Goal: Task Accomplishment & Management: Use online tool/utility

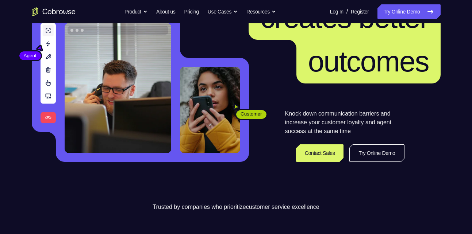
click at [372, 154] on link "Try Online Demo" at bounding box center [376, 154] width 55 height 18
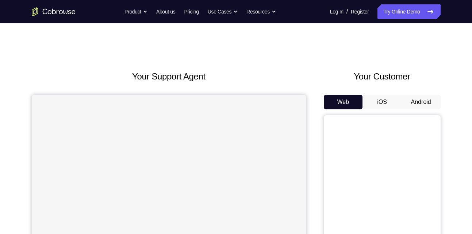
click at [412, 98] on button "Android" at bounding box center [421, 102] width 39 height 15
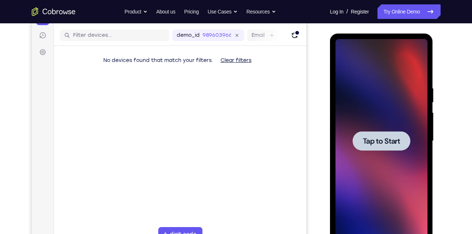
click at [370, 139] on span "Tap to Start" at bounding box center [381, 141] width 37 height 7
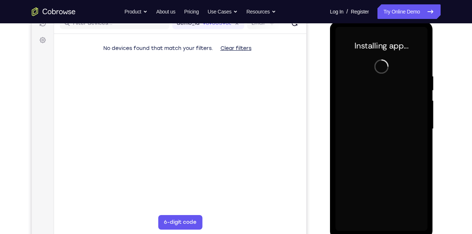
scroll to position [100, 0]
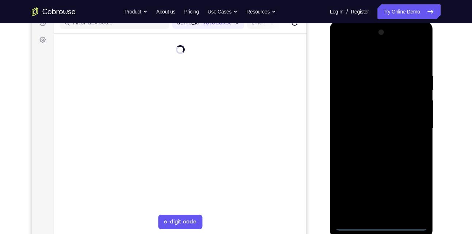
click at [382, 227] on div at bounding box center [381, 129] width 92 height 204
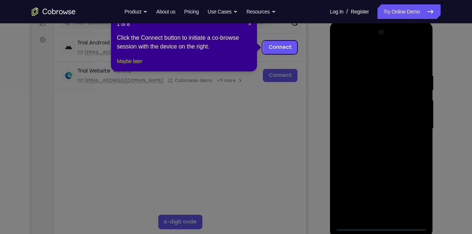
click at [142, 66] on button "Maybe later" at bounding box center [129, 61] width 25 height 9
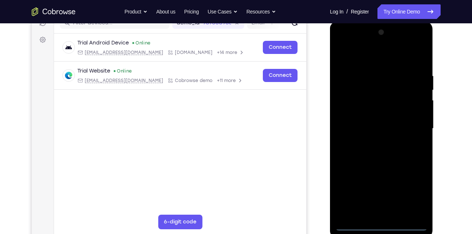
click at [416, 200] on div at bounding box center [381, 129] width 92 height 204
click at [358, 60] on div at bounding box center [381, 129] width 92 height 204
click at [415, 128] on div at bounding box center [381, 129] width 92 height 204
click at [389, 215] on div at bounding box center [381, 129] width 92 height 204
click at [362, 129] on div at bounding box center [381, 129] width 92 height 204
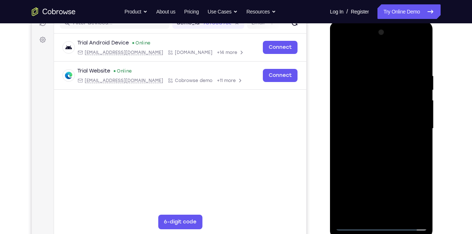
click at [372, 110] on div at bounding box center [381, 129] width 92 height 204
click at [372, 115] on div at bounding box center [381, 129] width 92 height 204
click at [369, 130] on div at bounding box center [381, 129] width 92 height 204
click at [390, 154] on div at bounding box center [381, 129] width 92 height 204
click at [393, 163] on div at bounding box center [381, 129] width 92 height 204
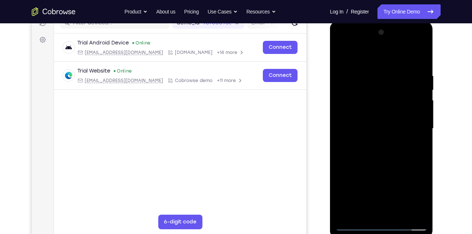
click at [420, 55] on div at bounding box center [381, 129] width 92 height 204
click at [340, 54] on div at bounding box center [381, 129] width 92 height 204
click at [401, 215] on div at bounding box center [381, 129] width 92 height 204
click at [379, 170] on div at bounding box center [381, 129] width 92 height 204
click at [354, 224] on div at bounding box center [381, 129] width 92 height 204
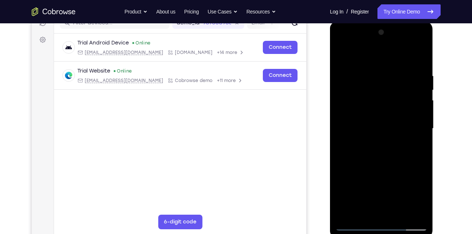
click at [414, 215] on div at bounding box center [381, 129] width 92 height 204
click at [347, 214] on div at bounding box center [381, 129] width 92 height 204
click at [393, 73] on div at bounding box center [381, 129] width 92 height 204
click at [417, 58] on div at bounding box center [381, 129] width 92 height 204
click at [374, 74] on div at bounding box center [381, 129] width 92 height 204
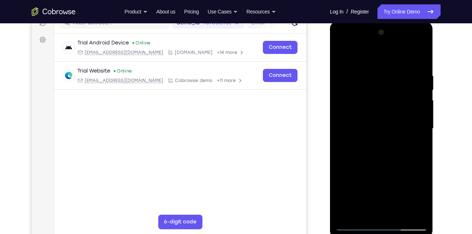
click at [419, 59] on div at bounding box center [381, 129] width 92 height 204
click at [412, 75] on div at bounding box center [381, 129] width 92 height 204
click at [420, 58] on div at bounding box center [381, 129] width 92 height 204
click at [416, 73] on div at bounding box center [381, 129] width 92 height 204
click at [418, 62] on div at bounding box center [381, 129] width 92 height 204
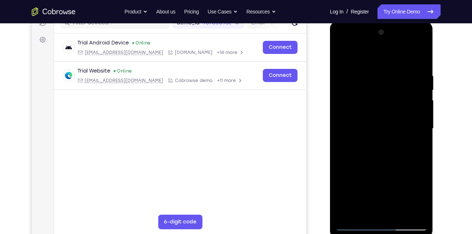
drag, startPoint x: 418, startPoint y: 70, endPoint x: 358, endPoint y: 71, distance: 60.2
click at [358, 71] on div at bounding box center [381, 129] width 92 height 204
drag, startPoint x: 398, startPoint y: 72, endPoint x: 367, endPoint y: 74, distance: 31.2
click at [367, 74] on div at bounding box center [381, 129] width 92 height 204
click at [353, 77] on div at bounding box center [381, 129] width 92 height 204
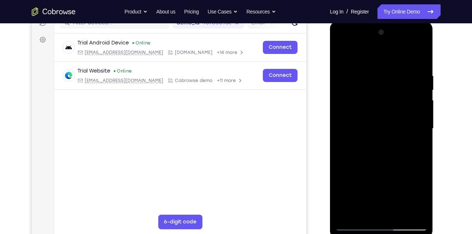
click at [415, 165] on div at bounding box center [381, 129] width 92 height 204
click at [414, 156] on div at bounding box center [381, 129] width 92 height 204
click at [372, 79] on div at bounding box center [381, 129] width 92 height 204
click at [380, 153] on div at bounding box center [381, 129] width 92 height 204
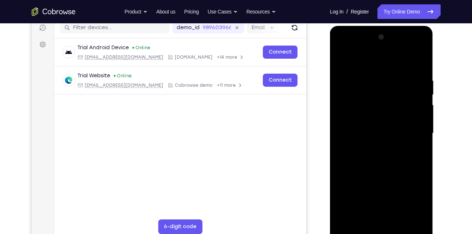
scroll to position [95, 0]
click at [342, 57] on div at bounding box center [381, 133] width 92 height 204
click at [345, 64] on div at bounding box center [381, 133] width 92 height 204
drag, startPoint x: 369, startPoint y: 138, endPoint x: 365, endPoint y: 80, distance: 58.2
click at [365, 80] on div at bounding box center [381, 133] width 92 height 204
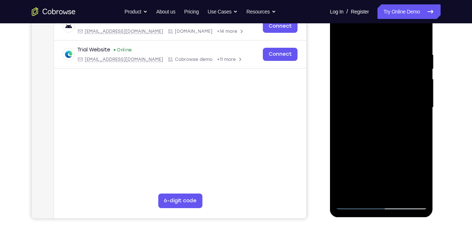
scroll to position [114, 0]
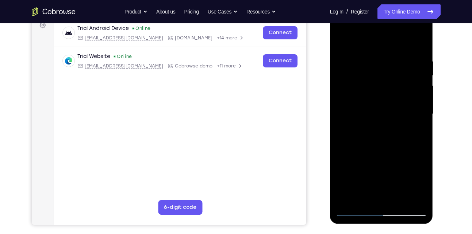
click at [346, 196] on div at bounding box center [381, 114] width 92 height 204
click at [400, 198] on div at bounding box center [381, 114] width 92 height 204
drag, startPoint x: 379, startPoint y: 167, endPoint x: 368, endPoint y: 85, distance: 82.5
click at [368, 85] on div at bounding box center [381, 114] width 92 height 204
drag, startPoint x: 370, startPoint y: 162, endPoint x: 364, endPoint y: 84, distance: 78.0
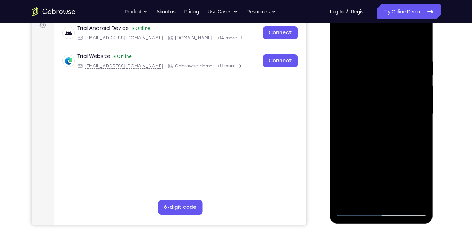
click at [364, 84] on div at bounding box center [381, 114] width 92 height 204
drag, startPoint x: 367, startPoint y: 169, endPoint x: 358, endPoint y: 91, distance: 79.0
click at [358, 91] on div at bounding box center [381, 114] width 92 height 204
click at [366, 167] on div at bounding box center [381, 114] width 92 height 204
click at [344, 119] on div at bounding box center [381, 114] width 92 height 204
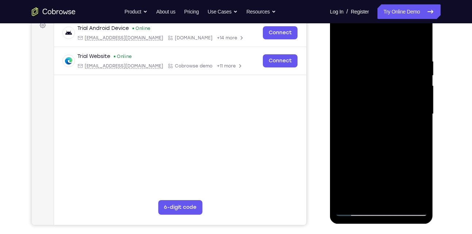
click at [397, 200] on div at bounding box center [381, 114] width 92 height 204
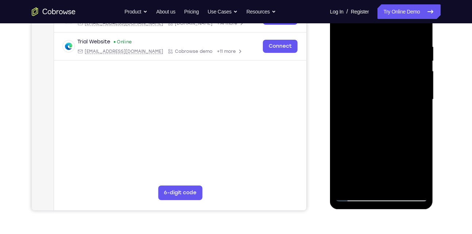
drag, startPoint x: 374, startPoint y: 135, endPoint x: 372, endPoint y: 93, distance: 42.1
click at [372, 93] on div at bounding box center [381, 99] width 92 height 204
drag, startPoint x: 367, startPoint y: 173, endPoint x: 376, endPoint y: 59, distance: 114.2
click at [376, 59] on div at bounding box center [381, 99] width 92 height 204
drag, startPoint x: 369, startPoint y: 176, endPoint x: 370, endPoint y: 108, distance: 67.9
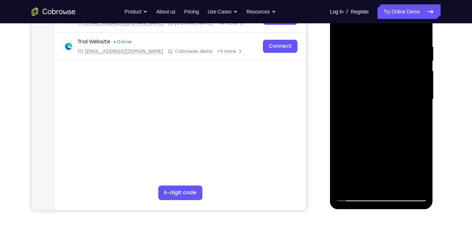
click at [370, 108] on div at bounding box center [381, 99] width 92 height 204
click at [368, 151] on div at bounding box center [381, 99] width 92 height 204
click at [357, 197] on div at bounding box center [381, 99] width 92 height 204
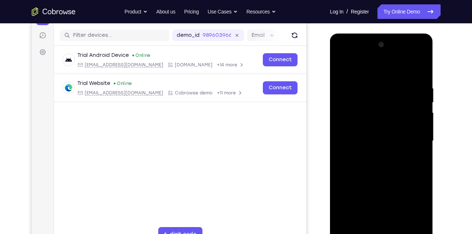
scroll to position [87, 0]
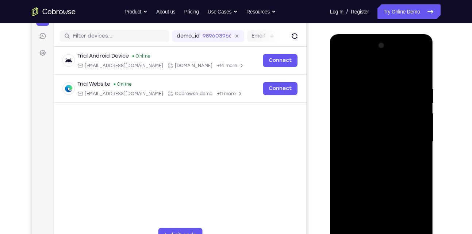
drag, startPoint x: 402, startPoint y: 95, endPoint x: 334, endPoint y: 99, distance: 68.3
click at [334, 99] on div at bounding box center [381, 143] width 103 height 218
click at [422, 102] on div at bounding box center [381, 142] width 92 height 204
click at [420, 103] on div at bounding box center [381, 142] width 92 height 204
drag, startPoint x: 385, startPoint y: 135, endPoint x: 360, endPoint y: 253, distance: 120.3
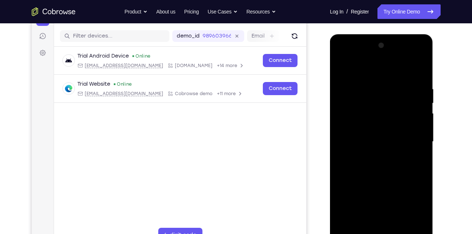
click at [360, 234] on div at bounding box center [382, 143] width 104 height 219
click at [342, 101] on div at bounding box center [381, 142] width 92 height 204
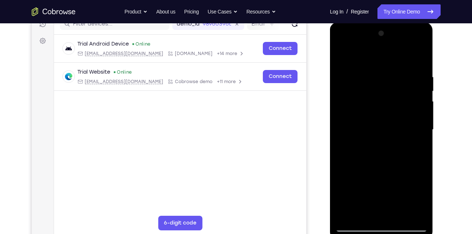
scroll to position [97, 0]
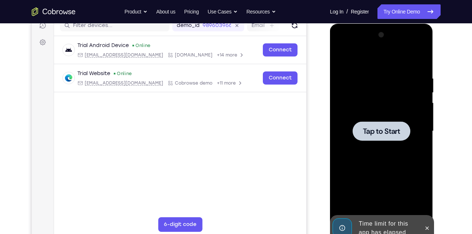
click at [370, 128] on span "Tap to Start" at bounding box center [381, 131] width 37 height 7
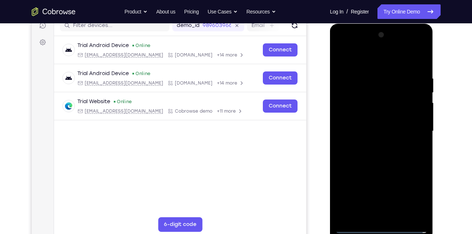
click at [375, 227] on div at bounding box center [381, 131] width 92 height 204
click at [414, 196] on div at bounding box center [381, 131] width 92 height 204
click at [391, 67] on div at bounding box center [381, 131] width 92 height 204
click at [409, 135] on div at bounding box center [381, 131] width 92 height 204
click at [373, 218] on div at bounding box center [381, 131] width 92 height 204
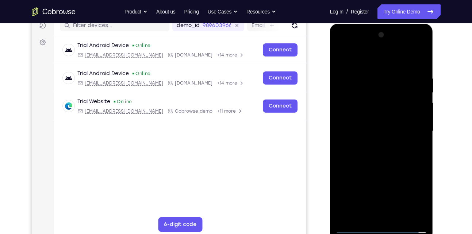
click at [365, 120] on div at bounding box center [381, 131] width 92 height 204
click at [365, 132] on div at bounding box center [381, 131] width 92 height 204
click at [364, 159] on div at bounding box center [381, 131] width 92 height 204
click at [376, 155] on div at bounding box center [381, 131] width 92 height 204
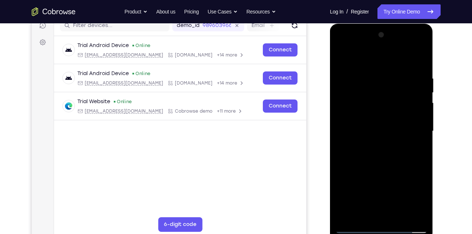
click at [398, 165] on div at bounding box center [381, 131] width 92 height 204
click at [395, 218] on div at bounding box center [381, 131] width 92 height 204
click at [355, 229] on div at bounding box center [381, 131] width 92 height 204
click at [377, 152] on div at bounding box center [381, 131] width 92 height 204
click at [380, 111] on div at bounding box center [381, 131] width 92 height 204
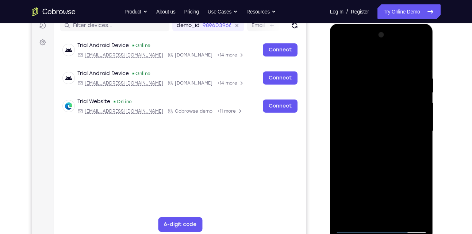
click at [381, 126] on div at bounding box center [381, 131] width 92 height 204
drag, startPoint x: 360, startPoint y: 61, endPoint x: 365, endPoint y: 9, distance: 51.7
click at [365, 24] on html "Online web based iOS Simulators and Android Emulators. Run iPhone, iPad, Mobile…" at bounding box center [382, 133] width 104 height 219
click at [374, 144] on div at bounding box center [381, 131] width 92 height 204
click at [381, 153] on div at bounding box center [381, 131] width 92 height 204
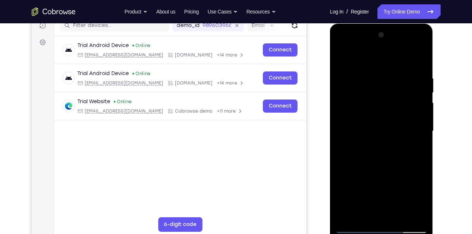
click at [379, 111] on div at bounding box center [381, 131] width 92 height 204
click at [378, 125] on div at bounding box center [381, 131] width 92 height 204
click at [423, 148] on div at bounding box center [381, 131] width 92 height 204
click at [401, 218] on div at bounding box center [381, 131] width 92 height 204
click at [392, 170] on div at bounding box center [381, 131] width 92 height 204
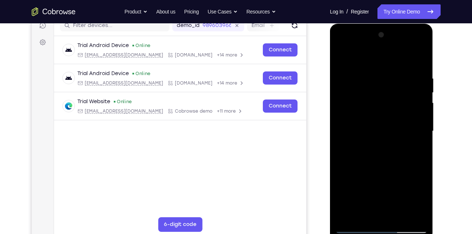
drag, startPoint x: 382, startPoint y: 200, endPoint x: 404, endPoint y: 108, distance: 94.6
click at [404, 108] on div at bounding box center [381, 131] width 92 height 204
drag, startPoint x: 390, startPoint y: 178, endPoint x: 386, endPoint y: 121, distance: 57.4
click at [386, 121] on div at bounding box center [381, 131] width 92 height 204
drag, startPoint x: 377, startPoint y: 176, endPoint x: 381, endPoint y: 128, distance: 48.3
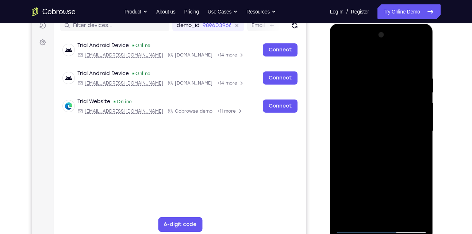
click at [381, 128] on div at bounding box center [381, 131] width 92 height 204
drag, startPoint x: 377, startPoint y: 151, endPoint x: 377, endPoint y: 134, distance: 17.9
click at [377, 134] on div at bounding box center [381, 131] width 92 height 204
drag, startPoint x: 372, startPoint y: 170, endPoint x: 374, endPoint y: 151, distance: 19.1
click at [374, 151] on div at bounding box center [381, 131] width 92 height 204
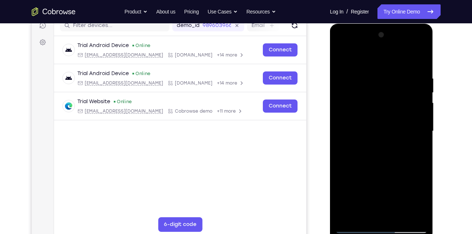
click at [369, 187] on div at bounding box center [381, 131] width 92 height 204
click at [362, 216] on div at bounding box center [381, 131] width 92 height 204
click at [403, 175] on div at bounding box center [381, 131] width 92 height 204
click at [339, 220] on div at bounding box center [381, 131] width 92 height 204
click at [366, 216] on div at bounding box center [381, 131] width 92 height 204
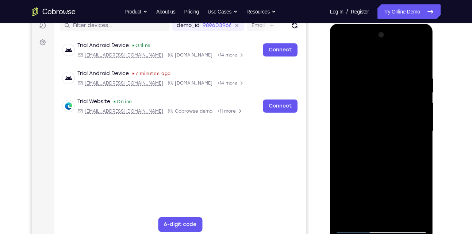
click at [392, 189] on div at bounding box center [381, 131] width 92 height 204
click at [414, 144] on div at bounding box center [381, 131] width 92 height 204
click at [355, 228] on div at bounding box center [381, 131] width 92 height 204
drag, startPoint x: 365, startPoint y: 131, endPoint x: 361, endPoint y: 227, distance: 95.4
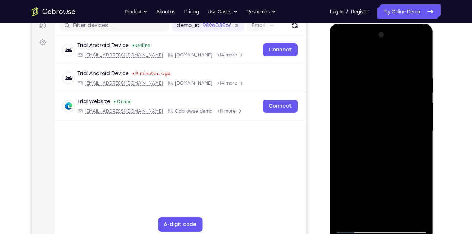
click at [361, 227] on div at bounding box center [381, 131] width 92 height 204
drag, startPoint x: 360, startPoint y: 155, endPoint x: 350, endPoint y: 235, distance: 80.5
click at [350, 234] on div at bounding box center [381, 133] width 103 height 218
drag, startPoint x: 359, startPoint y: 167, endPoint x: 352, endPoint y: 225, distance: 58.4
click at [352, 225] on div at bounding box center [381, 131] width 92 height 204
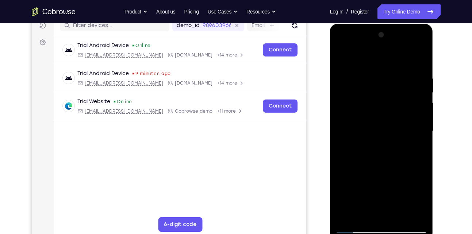
click at [353, 229] on div at bounding box center [381, 131] width 92 height 204
click at [395, 219] on div at bounding box center [381, 131] width 92 height 204
click at [397, 129] on div at bounding box center [381, 131] width 92 height 204
click at [420, 151] on div at bounding box center [381, 131] width 92 height 204
click at [414, 151] on div at bounding box center [381, 131] width 92 height 204
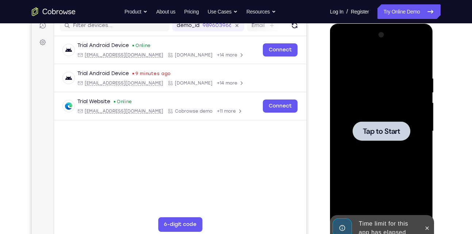
click at [400, 113] on div at bounding box center [381, 131] width 92 height 204
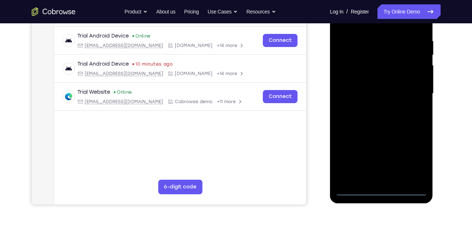
scroll to position [135, 0]
drag, startPoint x: 382, startPoint y: 191, endPoint x: 364, endPoint y: 203, distance: 22.3
click at [364, 203] on div at bounding box center [381, 95] width 103 height 218
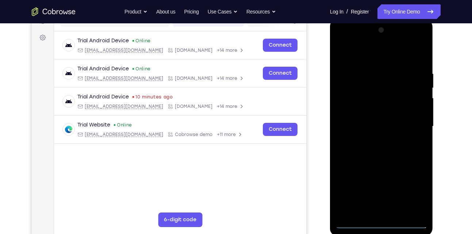
scroll to position [101, 0]
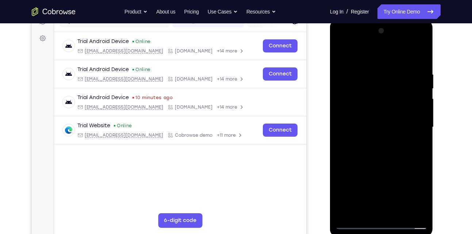
click at [419, 198] on div at bounding box center [381, 127] width 92 height 204
click at [381, 53] on div at bounding box center [381, 127] width 92 height 204
click at [415, 126] on div at bounding box center [381, 127] width 92 height 204
click at [373, 139] on div at bounding box center [381, 127] width 92 height 204
click at [379, 120] on div at bounding box center [381, 127] width 92 height 204
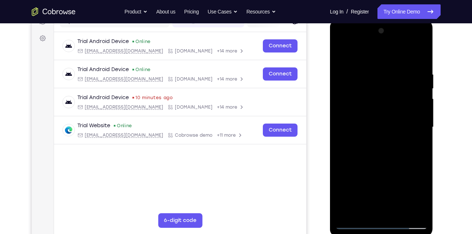
click at [385, 108] on div at bounding box center [381, 127] width 92 height 204
click at [383, 123] on div at bounding box center [381, 127] width 92 height 204
click at [379, 150] on div at bounding box center [381, 127] width 92 height 204
click at [397, 164] on div at bounding box center [381, 127] width 92 height 204
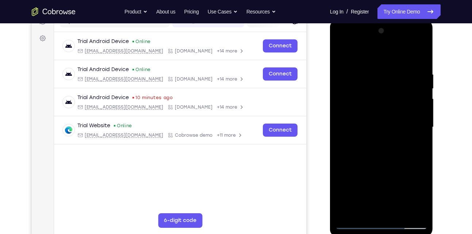
click at [400, 213] on div at bounding box center [381, 127] width 92 height 204
click at [384, 166] on div at bounding box center [381, 127] width 92 height 204
click at [353, 223] on div at bounding box center [381, 127] width 92 height 204
click at [369, 77] on div at bounding box center [381, 127] width 92 height 204
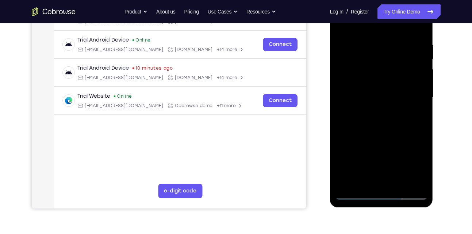
scroll to position [131, 0]
click at [411, 183] on div at bounding box center [381, 97] width 92 height 204
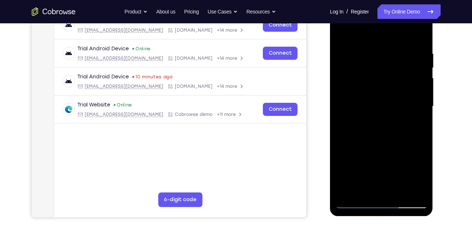
scroll to position [121, 0]
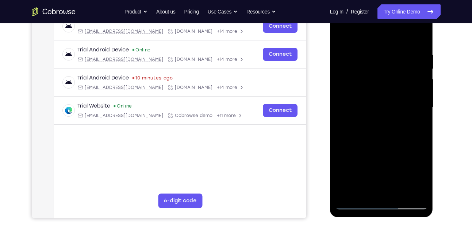
drag, startPoint x: 399, startPoint y: 138, endPoint x: 419, endPoint y: 41, distance: 98.6
click at [419, 41] on div at bounding box center [381, 107] width 92 height 204
click at [419, 40] on div at bounding box center [381, 107] width 92 height 204
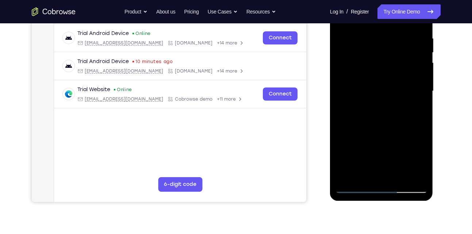
scroll to position [138, 0]
click at [411, 175] on div at bounding box center [381, 91] width 92 height 204
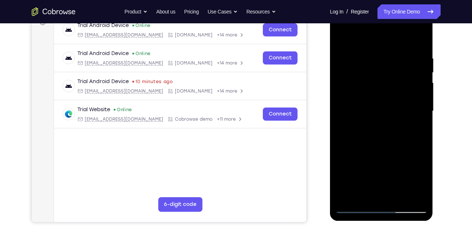
click at [418, 41] on div at bounding box center [381, 111] width 92 height 204
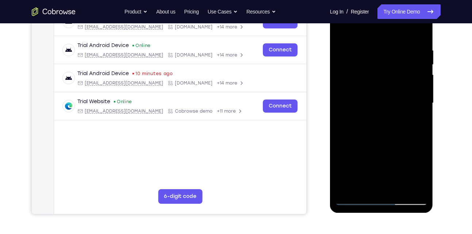
click at [417, 191] on div at bounding box center [381, 103] width 92 height 204
click at [345, 86] on div at bounding box center [381, 103] width 92 height 204
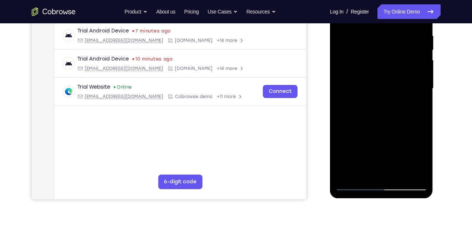
scroll to position [139, 0]
click at [342, 116] on div at bounding box center [381, 89] width 92 height 204
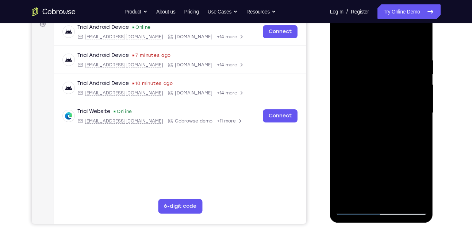
scroll to position [96, 0]
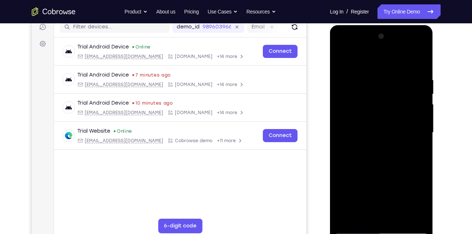
click at [420, 37] on div at bounding box center [381, 133] width 92 height 204
click at [401, 220] on div at bounding box center [381, 133] width 92 height 204
click at [353, 229] on div at bounding box center [381, 133] width 92 height 204
drag, startPoint x: 372, startPoint y: 146, endPoint x: 380, endPoint y: 230, distance: 84.7
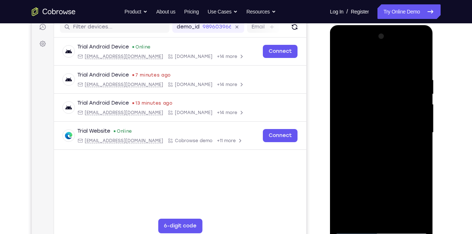
click at [380, 230] on div at bounding box center [381, 133] width 92 height 204
click at [374, 82] on div at bounding box center [381, 133] width 92 height 204
click at [396, 105] on div at bounding box center [381, 133] width 92 height 204
click at [345, 143] on div at bounding box center [381, 133] width 92 height 204
click at [418, 64] on div at bounding box center [381, 133] width 92 height 204
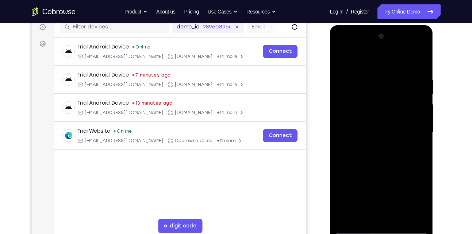
click at [396, 80] on div at bounding box center [381, 133] width 92 height 204
click at [418, 64] on div at bounding box center [381, 133] width 92 height 204
click at [415, 218] on div at bounding box center [381, 133] width 92 height 204
drag, startPoint x: 383, startPoint y: 193, endPoint x: 381, endPoint y: 107, distance: 86.5
click at [381, 107] on div at bounding box center [381, 133] width 92 height 204
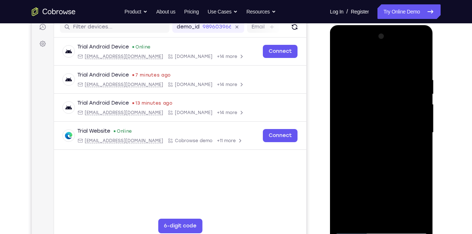
click at [347, 219] on div at bounding box center [381, 133] width 92 height 204
click at [418, 219] on div at bounding box center [381, 133] width 92 height 204
click at [354, 77] on div at bounding box center [381, 133] width 92 height 204
click at [339, 61] on div at bounding box center [381, 133] width 92 height 204
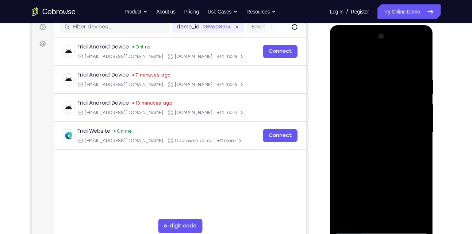
click at [344, 219] on div at bounding box center [381, 133] width 92 height 204
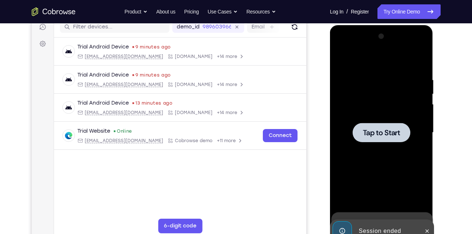
click at [367, 124] on div at bounding box center [382, 132] width 58 height 19
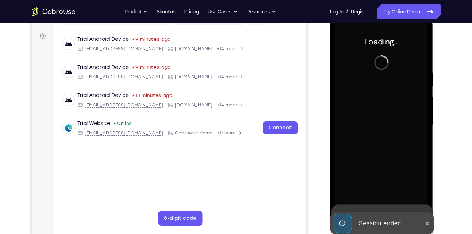
scroll to position [104, 0]
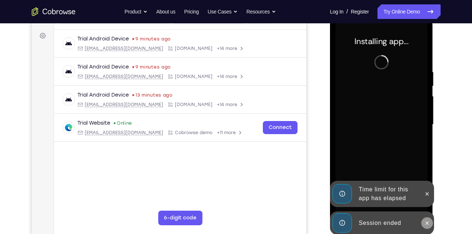
click at [429, 224] on icon at bounding box center [427, 223] width 6 height 6
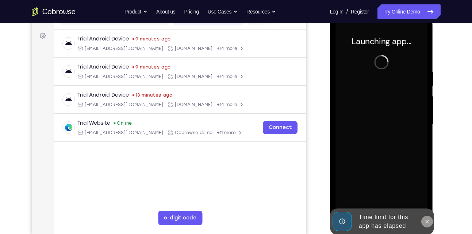
click at [425, 196] on div "Online web based iOS Simulators and Android Emulators. Run iPhone, iPad, Mobile…" at bounding box center [382, 126] width 104 height 219
click at [428, 225] on button at bounding box center [427, 222] width 12 height 12
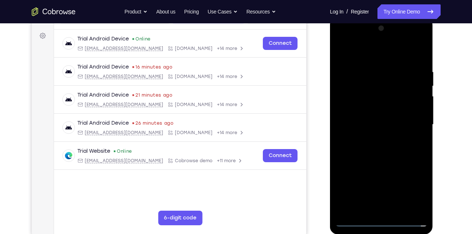
click at [384, 219] on div at bounding box center [381, 125] width 92 height 204
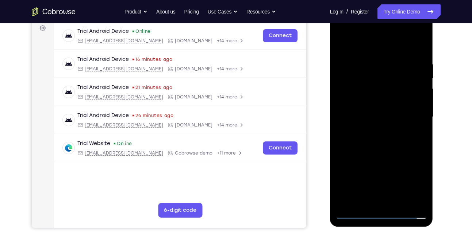
scroll to position [114, 0]
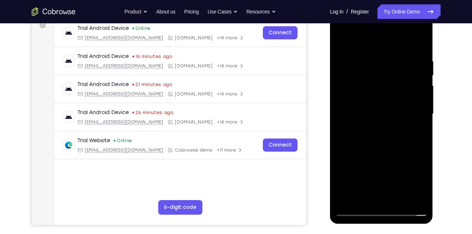
click at [378, 210] on div at bounding box center [381, 114] width 92 height 204
click at [416, 180] on div at bounding box center [381, 114] width 92 height 204
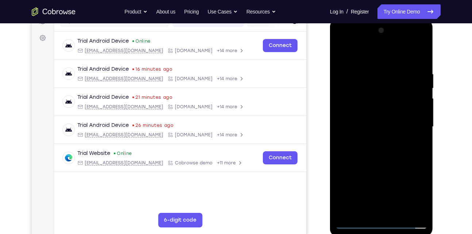
scroll to position [101, 0]
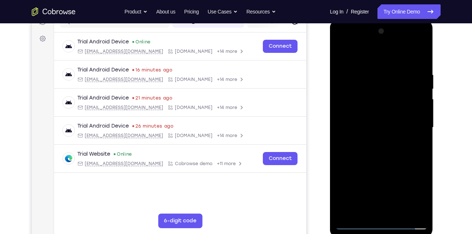
click at [368, 55] on div at bounding box center [381, 128] width 92 height 204
click at [416, 124] on div at bounding box center [381, 128] width 92 height 204
click at [373, 142] on div at bounding box center [381, 128] width 92 height 204
click at [378, 121] on div at bounding box center [381, 128] width 92 height 204
click at [379, 115] on div at bounding box center [381, 128] width 92 height 204
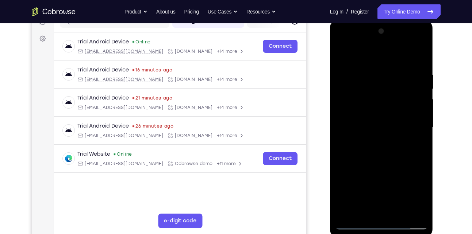
click at [380, 127] on div at bounding box center [381, 128] width 92 height 204
click at [369, 154] on div at bounding box center [381, 128] width 92 height 204
click at [369, 150] on div at bounding box center [381, 128] width 92 height 204
click at [389, 162] on div at bounding box center [381, 128] width 92 height 204
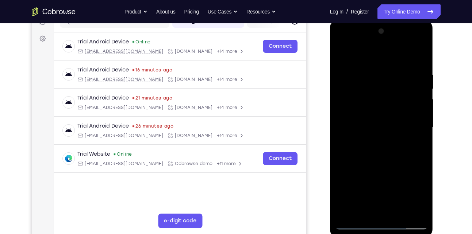
click at [401, 217] on div at bounding box center [381, 128] width 92 height 204
click at [386, 166] on div at bounding box center [381, 128] width 92 height 204
click at [343, 53] on div at bounding box center [381, 128] width 92 height 204
click at [421, 88] on div at bounding box center [381, 128] width 92 height 204
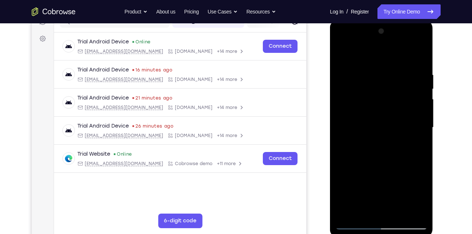
click at [346, 53] on div at bounding box center [381, 128] width 92 height 204
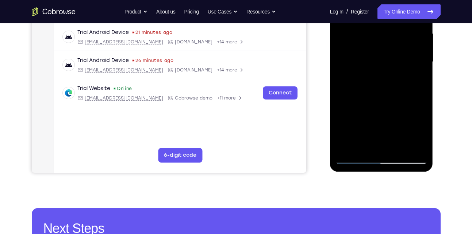
scroll to position [168, 0]
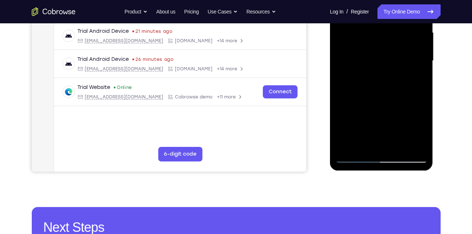
click at [412, 149] on div at bounding box center [381, 61] width 92 height 204
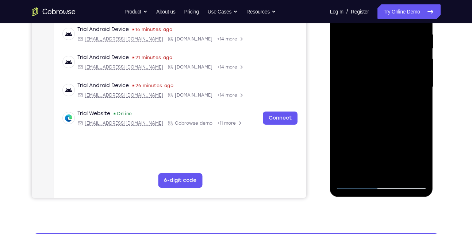
scroll to position [142, 0]
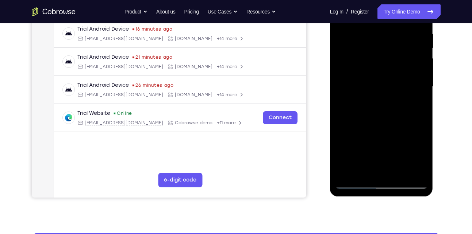
click at [359, 138] on div at bounding box center [381, 87] width 92 height 204
click at [422, 89] on div at bounding box center [381, 87] width 92 height 204
click at [420, 88] on div at bounding box center [381, 87] width 92 height 204
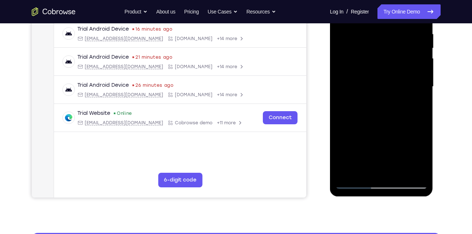
click at [420, 88] on div at bounding box center [381, 87] width 92 height 204
click at [342, 86] on div at bounding box center [381, 87] width 92 height 204
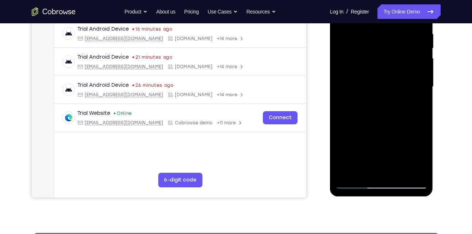
click at [343, 88] on div at bounding box center [381, 87] width 92 height 204
click at [341, 88] on div at bounding box center [381, 87] width 92 height 204
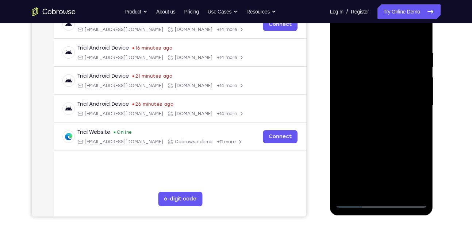
scroll to position [122, 0]
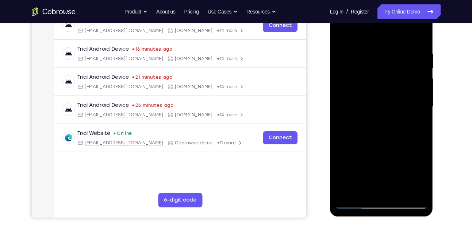
click at [341, 34] on div at bounding box center [381, 107] width 92 height 204
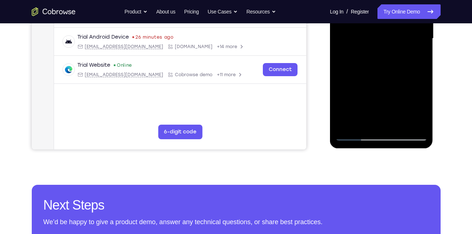
scroll to position [192, 0]
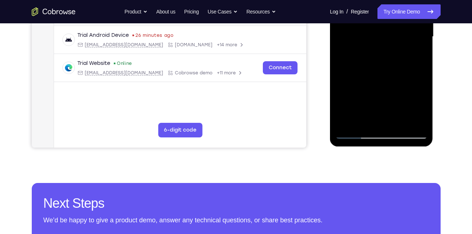
click at [347, 124] on div at bounding box center [381, 37] width 92 height 204
click at [350, 126] on div at bounding box center [381, 37] width 92 height 204
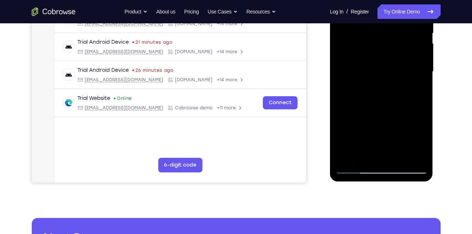
scroll to position [156, 0]
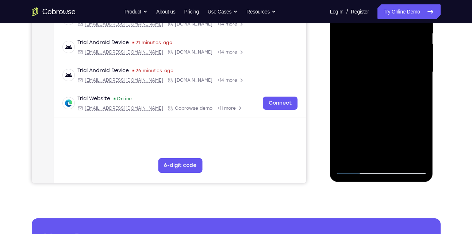
drag, startPoint x: 369, startPoint y: 104, endPoint x: 368, endPoint y: 51, distance: 53.3
click at [368, 51] on div at bounding box center [381, 72] width 92 height 204
click at [341, 122] on div at bounding box center [381, 72] width 92 height 204
click at [420, 53] on div at bounding box center [381, 72] width 92 height 204
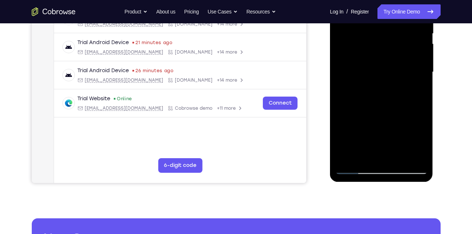
click at [420, 53] on div at bounding box center [381, 72] width 92 height 204
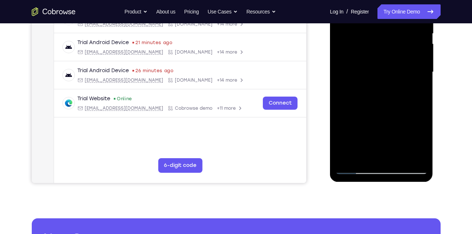
click at [420, 53] on div at bounding box center [381, 72] width 92 height 204
drag, startPoint x: 391, startPoint y: 69, endPoint x: 385, endPoint y: 51, distance: 18.7
click at [385, 51] on div at bounding box center [381, 72] width 92 height 204
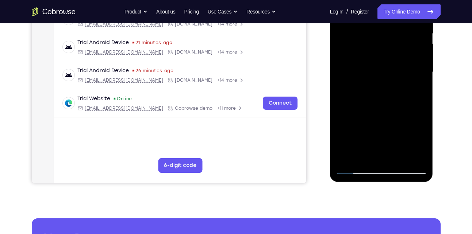
drag, startPoint x: 376, startPoint y: 100, endPoint x: 387, endPoint y: 28, distance: 72.7
click at [387, 28] on div at bounding box center [381, 72] width 92 height 204
drag, startPoint x: 369, startPoint y: 99, endPoint x: 377, endPoint y: 49, distance: 50.3
click at [377, 49] on div at bounding box center [381, 72] width 92 height 204
click at [420, 57] on div at bounding box center [381, 72] width 92 height 204
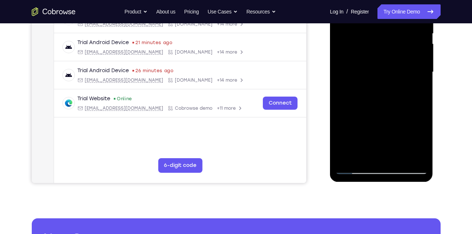
click at [420, 57] on div at bounding box center [381, 72] width 92 height 204
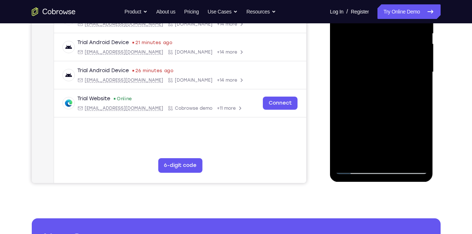
click at [420, 57] on div at bounding box center [381, 72] width 92 height 204
drag, startPoint x: 389, startPoint y: 109, endPoint x: 392, endPoint y: 45, distance: 63.9
click at [392, 45] on div at bounding box center [381, 72] width 92 height 204
drag, startPoint x: 383, startPoint y: 117, endPoint x: 385, endPoint y: 52, distance: 64.6
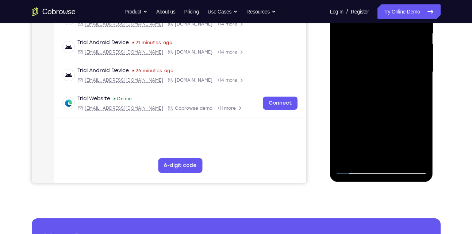
click at [385, 52] on div at bounding box center [381, 72] width 92 height 204
drag, startPoint x: 368, startPoint y: 112, endPoint x: 360, endPoint y: 38, distance: 74.8
click at [360, 38] on div at bounding box center [381, 72] width 92 height 204
drag, startPoint x: 387, startPoint y: 103, endPoint x: 384, endPoint y: 77, distance: 26.4
click at [384, 77] on div at bounding box center [381, 72] width 92 height 204
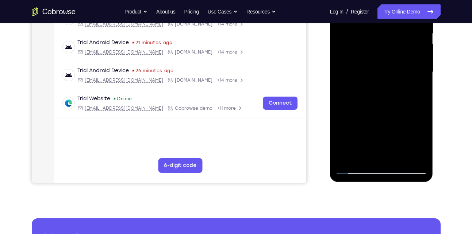
click at [423, 75] on div at bounding box center [381, 72] width 92 height 204
click at [341, 77] on div at bounding box center [381, 72] width 92 height 204
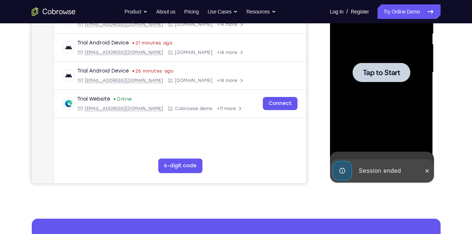
click at [421, 77] on div at bounding box center [381, 72] width 92 height 204
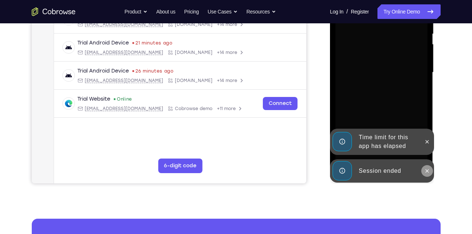
click at [427, 173] on icon at bounding box center [427, 171] width 6 height 6
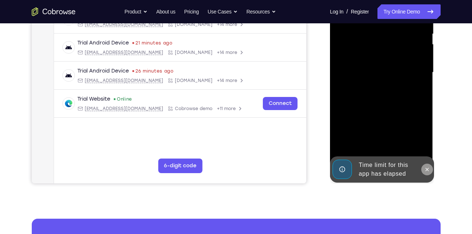
click at [426, 167] on icon at bounding box center [427, 170] width 6 height 6
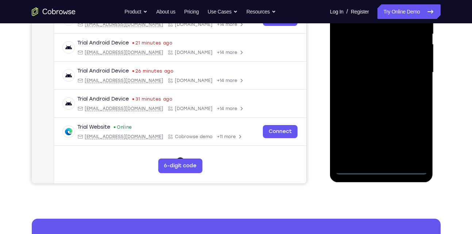
click at [379, 170] on div at bounding box center [381, 72] width 92 height 204
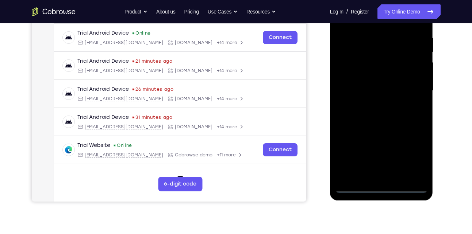
click at [410, 152] on div at bounding box center [381, 91] width 92 height 204
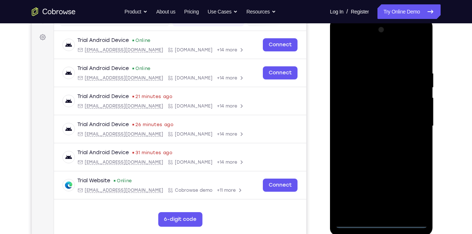
scroll to position [100, 0]
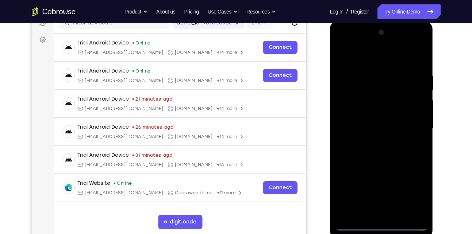
click at [359, 56] on div at bounding box center [381, 129] width 92 height 204
click at [412, 125] on div at bounding box center [381, 129] width 92 height 204
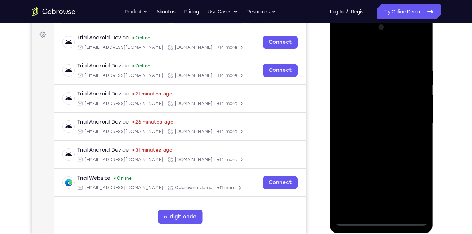
scroll to position [104, 0]
click at [374, 139] on div at bounding box center [381, 124] width 92 height 204
click at [385, 115] on div at bounding box center [381, 124] width 92 height 204
click at [385, 113] on div at bounding box center [381, 124] width 92 height 204
click at [380, 127] on div at bounding box center [381, 124] width 92 height 204
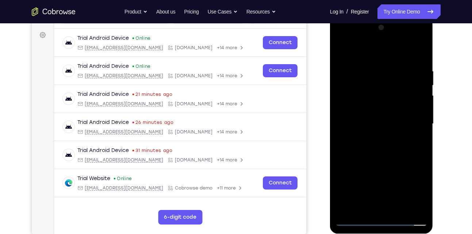
click at [377, 148] on div at bounding box center [381, 124] width 92 height 204
click at [406, 157] on div at bounding box center [381, 124] width 92 height 204
click at [422, 156] on div at bounding box center [381, 124] width 92 height 204
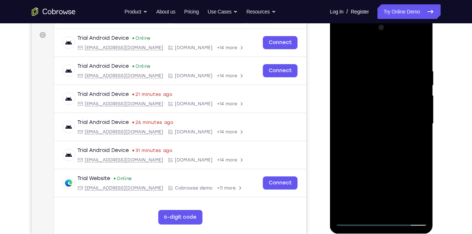
click at [421, 157] on div at bounding box center [381, 124] width 92 height 204
drag, startPoint x: 387, startPoint y: 174, endPoint x: 386, endPoint y: 153, distance: 21.2
click at [386, 153] on div at bounding box center [381, 124] width 92 height 204
drag, startPoint x: 384, startPoint y: 170, endPoint x: 385, endPoint y: 145, distance: 24.8
click at [385, 145] on div at bounding box center [381, 124] width 92 height 204
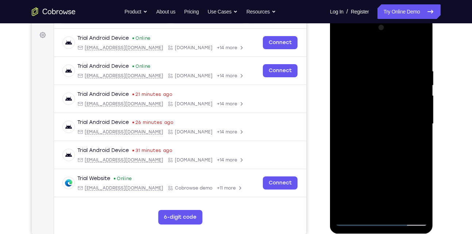
click at [343, 183] on div at bounding box center [381, 124] width 92 height 204
drag, startPoint x: 359, startPoint y: 187, endPoint x: 355, endPoint y: 128, distance: 58.9
click at [355, 128] on div at bounding box center [381, 124] width 92 height 204
drag, startPoint x: 363, startPoint y: 167, endPoint x: 369, endPoint y: 101, distance: 66.3
click at [369, 101] on div at bounding box center [381, 124] width 92 height 204
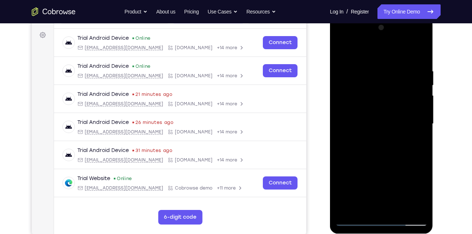
click at [420, 143] on div at bounding box center [381, 124] width 92 height 204
drag, startPoint x: 373, startPoint y: 170, endPoint x: 376, endPoint y: 159, distance: 12.0
click at [376, 159] on div at bounding box center [381, 124] width 92 height 204
drag, startPoint x: 364, startPoint y: 189, endPoint x: 366, endPoint y: 153, distance: 36.2
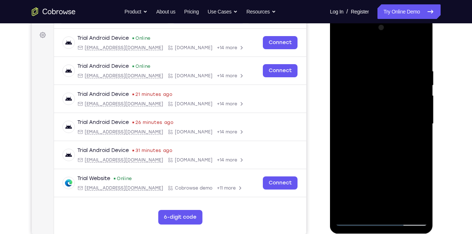
click at [366, 153] on div at bounding box center [381, 124] width 92 height 204
drag, startPoint x: 365, startPoint y: 181, endPoint x: 366, endPoint y: 157, distance: 24.1
click at [366, 157] on div at bounding box center [381, 124] width 92 height 204
drag, startPoint x: 364, startPoint y: 160, endPoint x: 363, endPoint y: 141, distance: 18.6
click at [363, 141] on div at bounding box center [381, 124] width 92 height 204
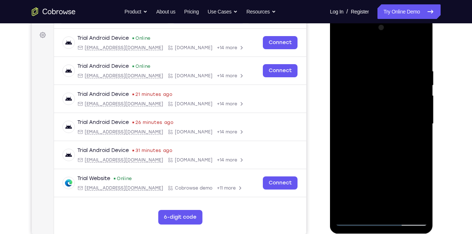
click at [343, 112] on div at bounding box center [381, 124] width 92 height 204
drag, startPoint x: 359, startPoint y: 163, endPoint x: 355, endPoint y: 86, distance: 77.1
click at [355, 86] on div at bounding box center [381, 124] width 92 height 204
drag, startPoint x: 354, startPoint y: 148, endPoint x: 356, endPoint y: 89, distance: 59.2
click at [356, 89] on div at bounding box center [381, 124] width 92 height 204
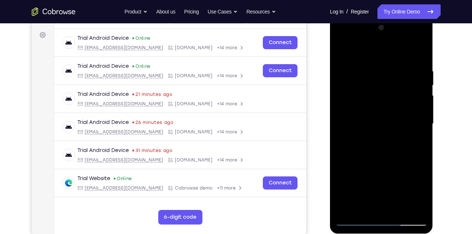
drag, startPoint x: 374, startPoint y: 151, endPoint x: 373, endPoint y: 82, distance: 69.4
click at [373, 82] on div at bounding box center [381, 124] width 92 height 204
drag, startPoint x: 370, startPoint y: 146, endPoint x: 376, endPoint y: 80, distance: 66.4
click at [376, 80] on div at bounding box center [381, 124] width 92 height 204
drag, startPoint x: 377, startPoint y: 145, endPoint x: 377, endPoint y: 158, distance: 13.2
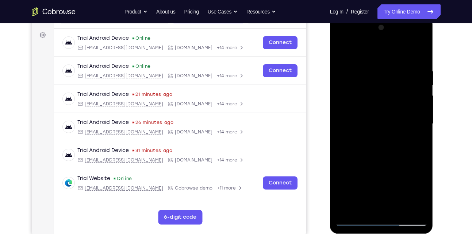
click at [377, 158] on div at bounding box center [381, 124] width 92 height 204
drag, startPoint x: 387, startPoint y: 148, endPoint x: 395, endPoint y: 93, distance: 55.6
click at [395, 93] on div at bounding box center [381, 124] width 92 height 204
drag, startPoint x: 380, startPoint y: 152, endPoint x: 381, endPoint y: 80, distance: 72.3
click at [381, 80] on div at bounding box center [381, 124] width 92 height 204
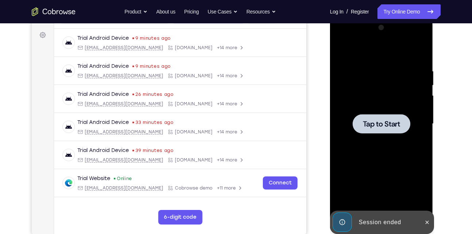
click at [372, 123] on span "Tap to Start" at bounding box center [381, 123] width 37 height 7
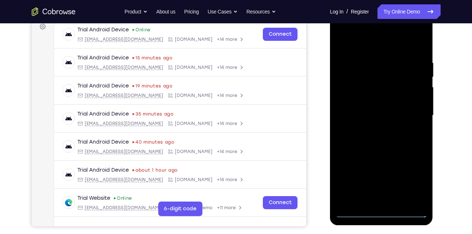
scroll to position [113, 0]
click at [377, 211] on div at bounding box center [381, 115] width 92 height 204
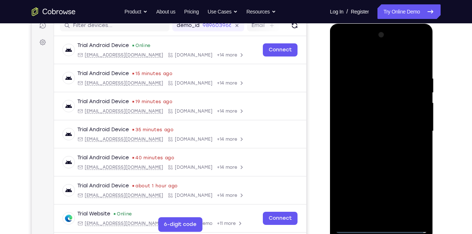
scroll to position [97, 0]
click at [416, 199] on div at bounding box center [381, 132] width 92 height 204
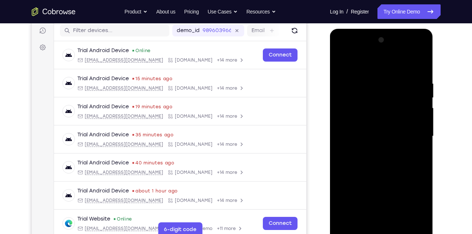
scroll to position [91, 0]
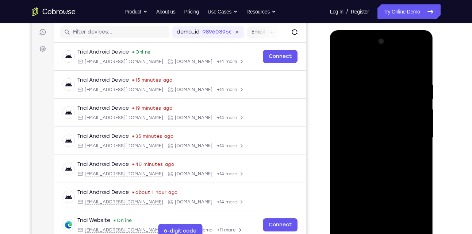
click at [393, 73] on div at bounding box center [381, 138] width 92 height 204
click at [414, 142] on div at bounding box center [381, 138] width 92 height 204
click at [373, 150] on div at bounding box center [381, 138] width 92 height 204
click at [374, 124] on div at bounding box center [381, 138] width 92 height 204
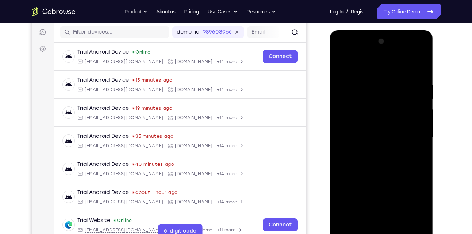
click at [422, 122] on div at bounding box center [381, 138] width 92 height 204
click at [421, 122] on div at bounding box center [381, 138] width 92 height 204
click at [403, 135] on div at bounding box center [381, 138] width 92 height 204
click at [398, 162] on div at bounding box center [381, 138] width 92 height 204
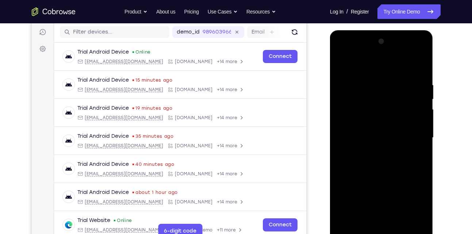
click at [398, 164] on div at bounding box center [381, 138] width 92 height 204
click at [396, 159] on div at bounding box center [381, 138] width 92 height 204
click at [379, 169] on div at bounding box center [381, 138] width 92 height 204
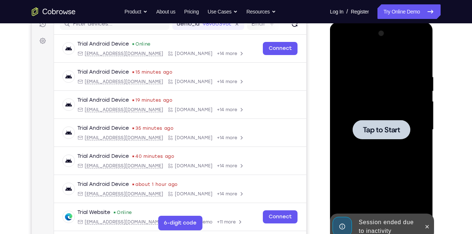
click at [374, 82] on div at bounding box center [381, 130] width 92 height 204
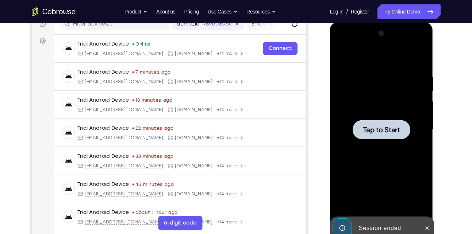
click at [371, 124] on div at bounding box center [382, 129] width 58 height 19
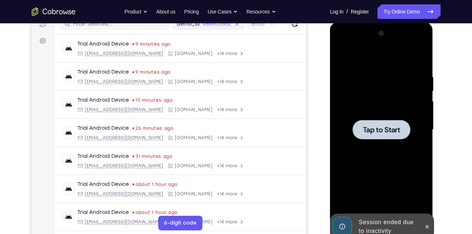
click at [381, 129] on span "Tap to Start" at bounding box center [381, 129] width 37 height 7
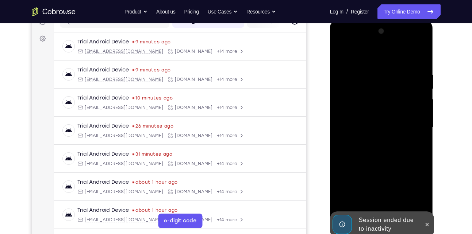
scroll to position [102, 0]
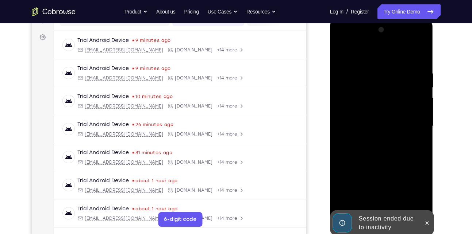
click at [353, 125] on div at bounding box center [381, 126] width 92 height 204
click at [428, 224] on icon at bounding box center [427, 223] width 3 height 3
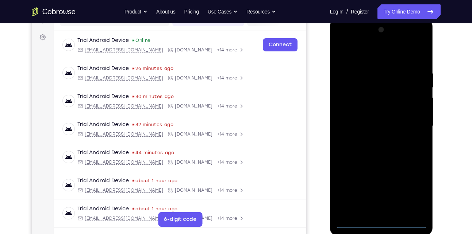
click at [385, 224] on div at bounding box center [381, 126] width 92 height 204
click at [414, 185] on div at bounding box center [381, 126] width 92 height 204
